Goal: Find specific fact: Find specific fact

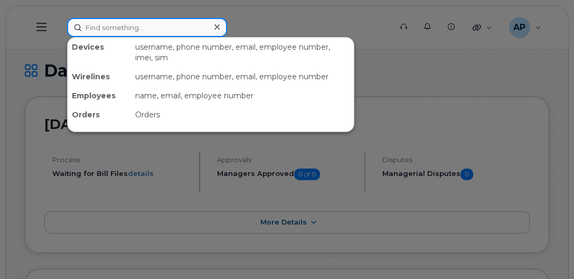
click at [145, 27] on input at bounding box center [147, 27] width 160 height 19
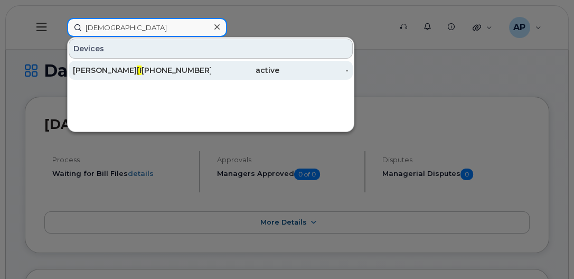
type input "[DEMOGRAPHIC_DATA]"
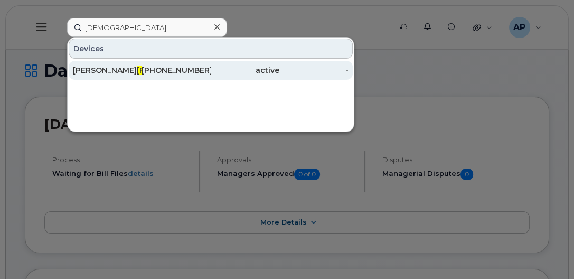
click at [137, 68] on span "[PERSON_NAME]" at bounding box center [169, 70] width 64 height 10
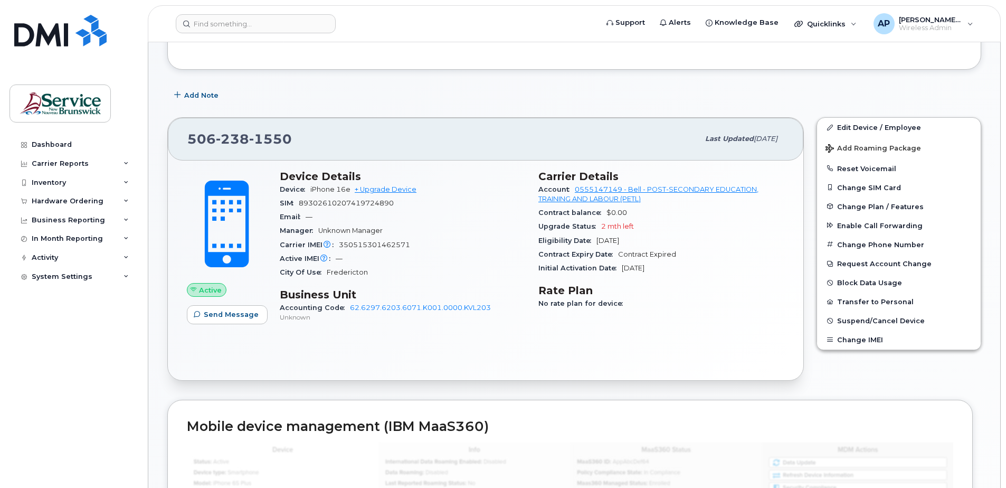
scroll to position [211, 0]
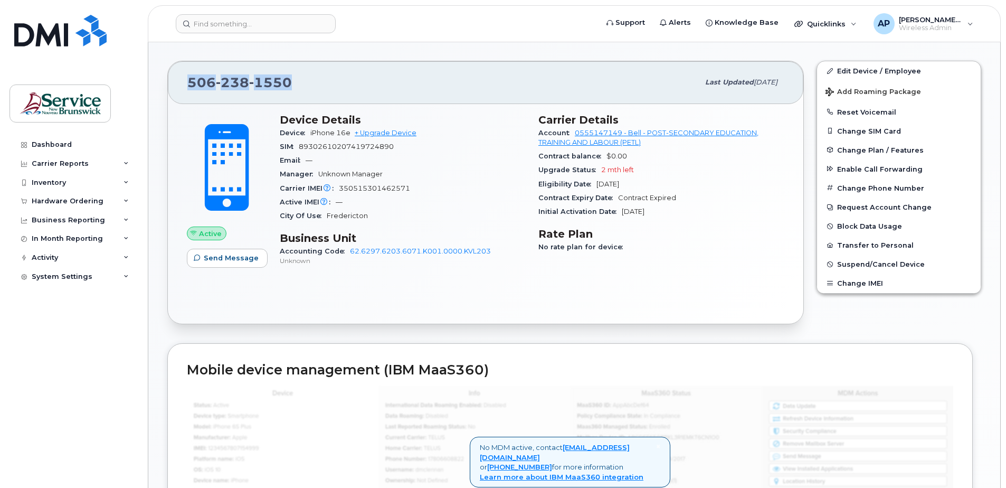
drag, startPoint x: 287, startPoint y: 84, endPoint x: 183, endPoint y: 78, distance: 103.6
click at [183, 78] on div "506 238 1550 Last updated Aug 01, 2025" at bounding box center [486, 82] width 636 height 42
copy span "506 238 1550"
drag, startPoint x: 409, startPoint y: 188, endPoint x: 338, endPoint y: 182, distance: 71.6
click at [338, 182] on div "Carrier IMEI Carrier IMEI is reported during the last billing cycle or change o…" at bounding box center [403, 189] width 246 height 14
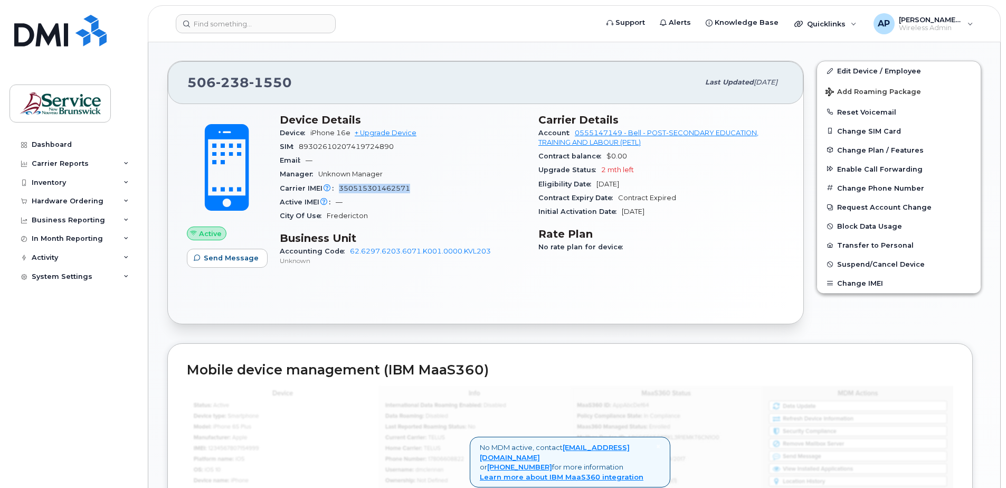
copy span "350515301462571"
click at [786, 193] on div "Carrier Details Account 0555147149 - Bell - POST-SECONDARY EDUCATION, TRAINING …" at bounding box center [661, 194] width 259 height 175
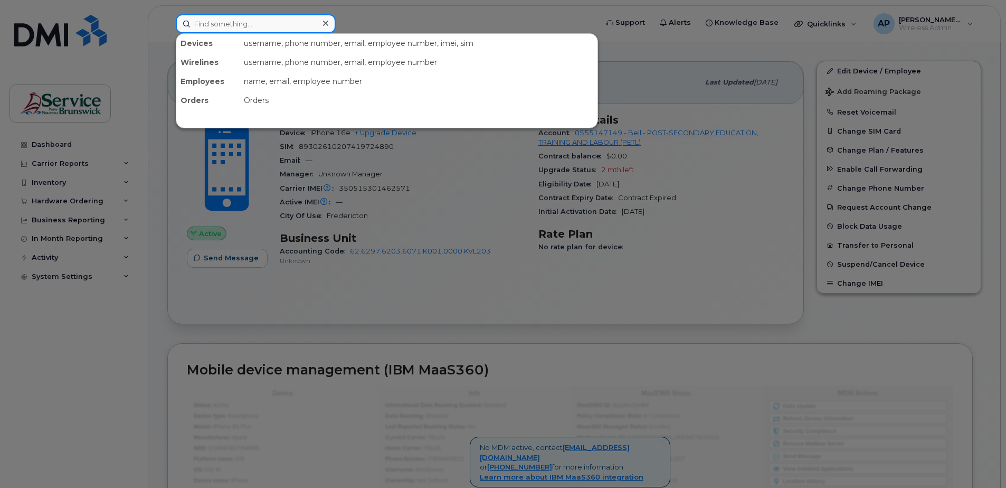
click at [266, 24] on input at bounding box center [256, 23] width 160 height 19
click at [410, 17] on div at bounding box center [503, 244] width 1006 height 488
